Goal: Find specific page/section

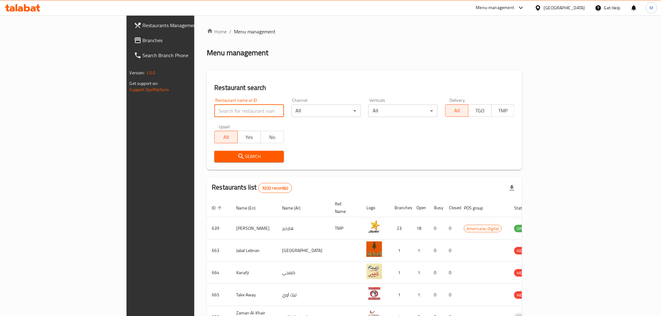
click at [214, 109] on input "search" at bounding box center [248, 111] width 69 height 12
paste input "SEVEN DAYS MARKET"
type input "SEVEN DAYS MARKET"
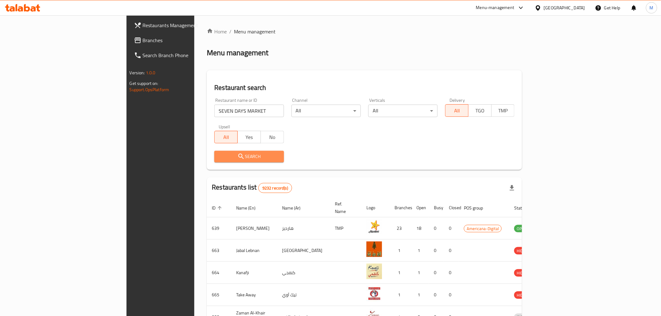
click at [219, 155] on span "Search" at bounding box center [248, 157] width 59 height 8
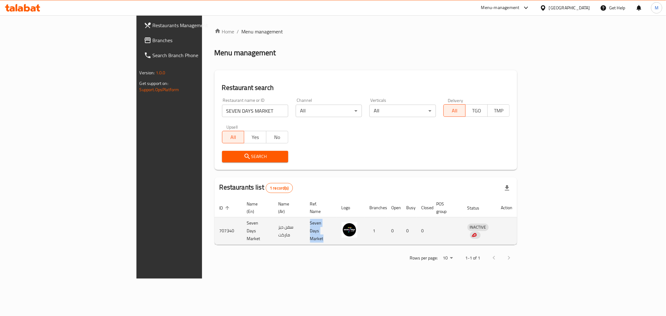
drag, startPoint x: 286, startPoint y: 223, endPoint x: 322, endPoint y: 223, distance: 35.9
click at [322, 223] on td "Seven Days Market" at bounding box center [321, 230] width 32 height 27
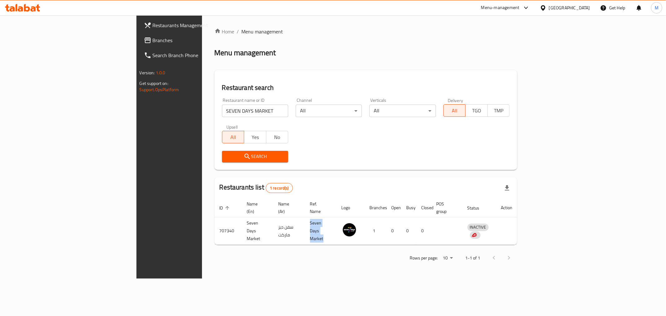
copy td "Seven Days Market"
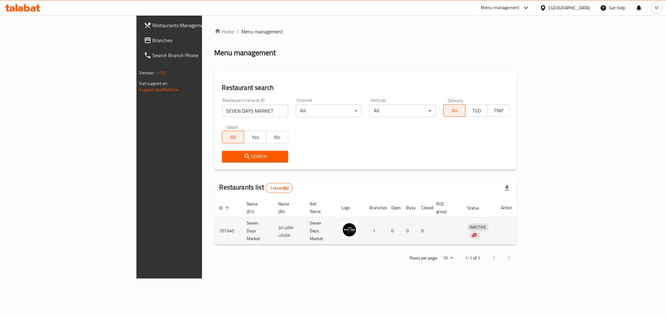
click at [215, 222] on td "707340" at bounding box center [228, 230] width 27 height 27
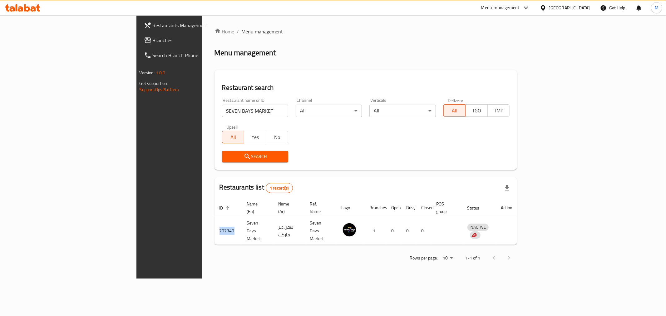
copy td "707340"
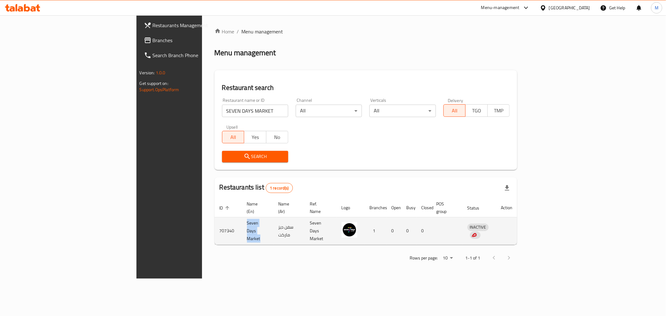
drag, startPoint x: 176, startPoint y: 222, endPoint x: 155, endPoint y: 223, distance: 20.6
click at [242, 223] on td "Seven Days Market" at bounding box center [258, 230] width 32 height 27
copy td "Seven Days Market"
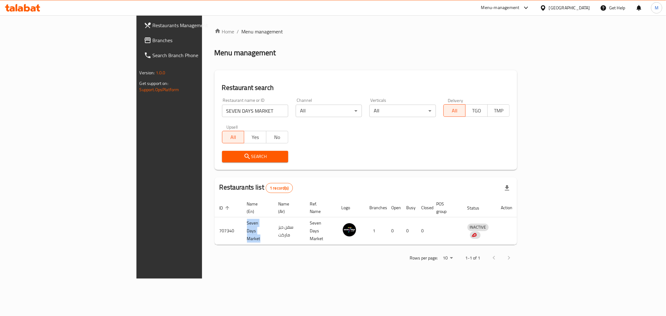
click at [26, 10] on icon at bounding box center [27, 7] width 6 height 7
